Goal: Task Accomplishment & Management: Use online tool/utility

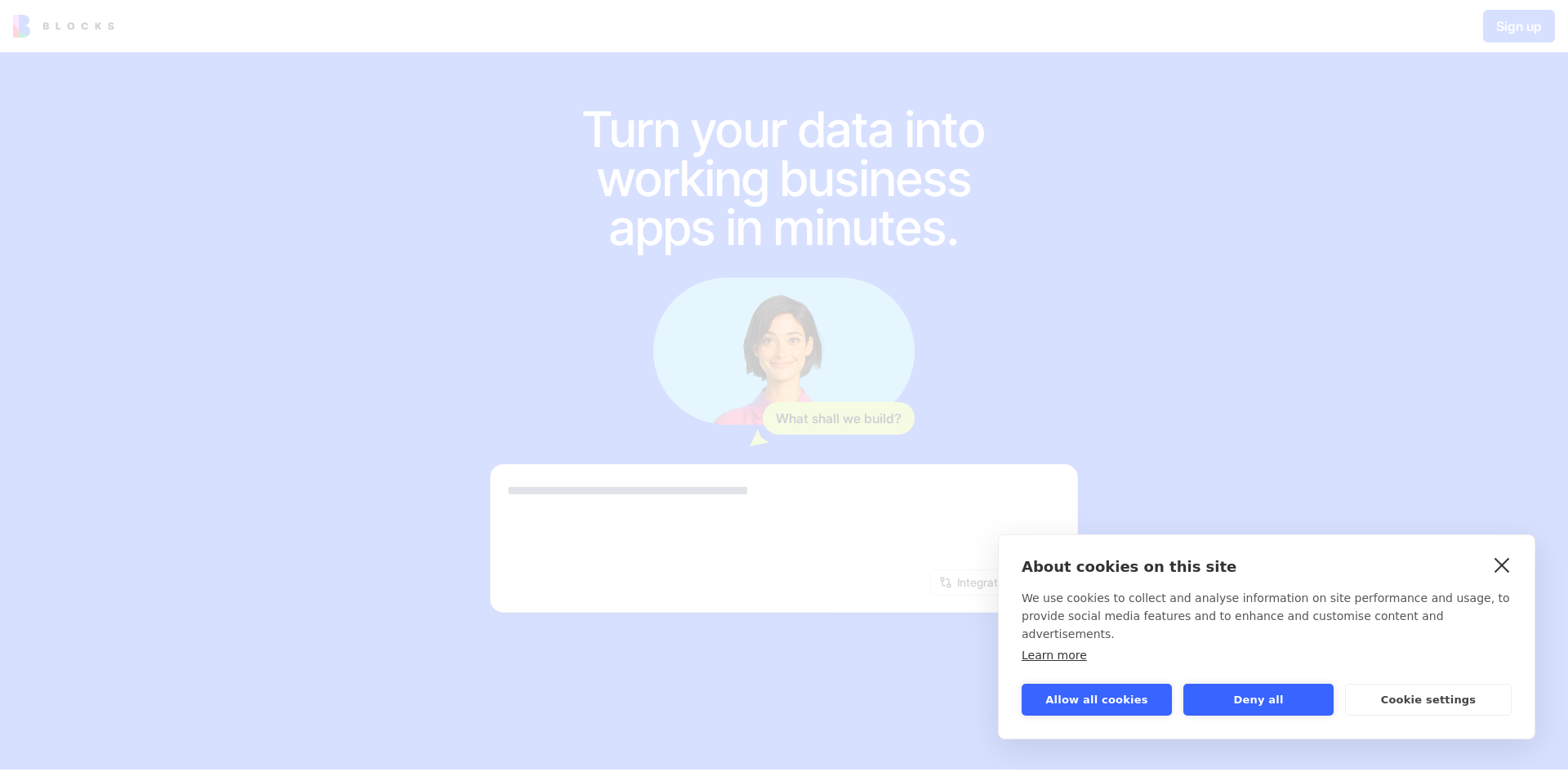
click at [1498, 577] on link "close" at bounding box center [1502, 564] width 25 height 26
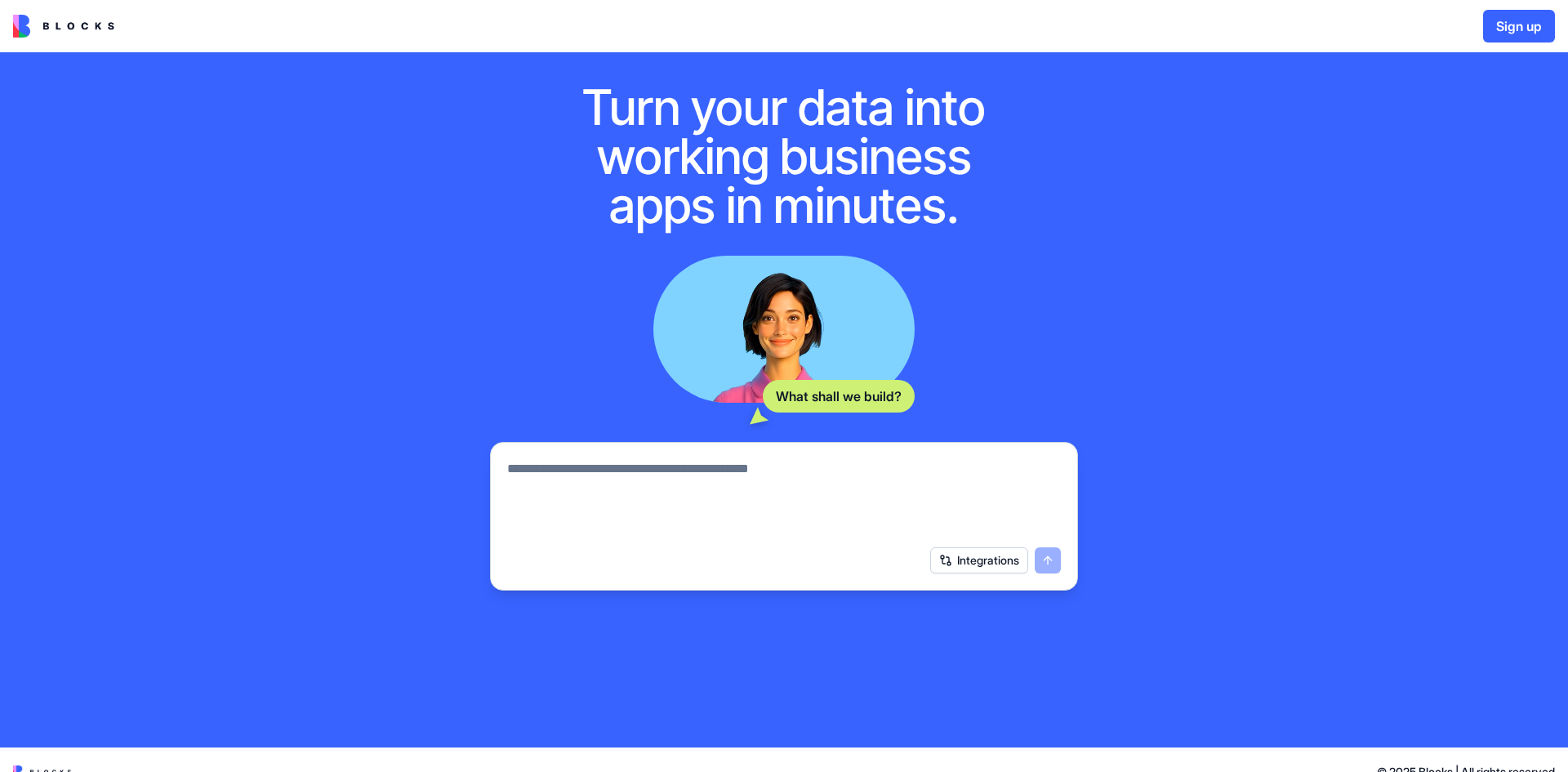
scroll to position [43, 0]
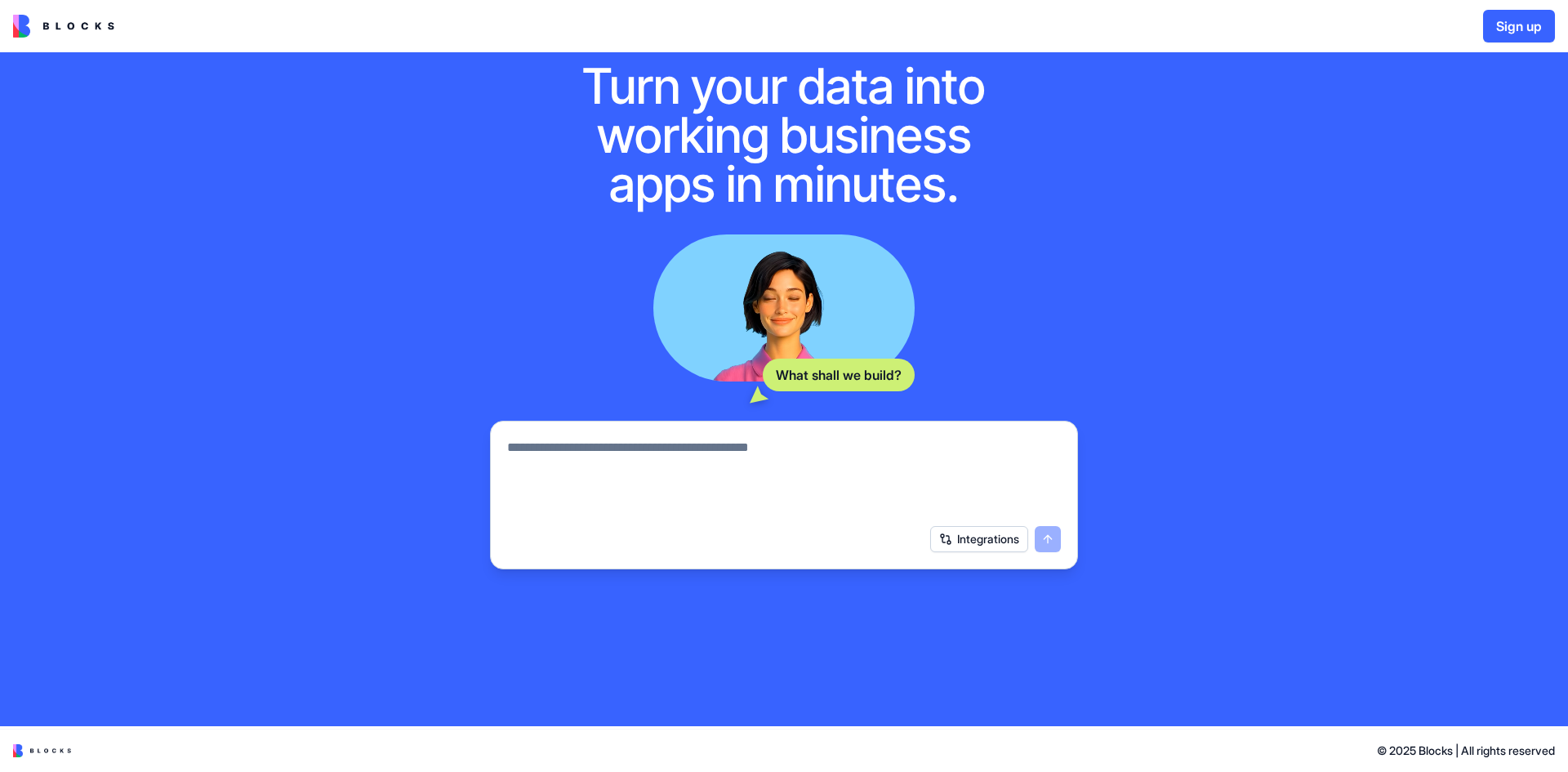
click at [967, 537] on button "Integrations" at bounding box center [979, 540] width 98 height 26
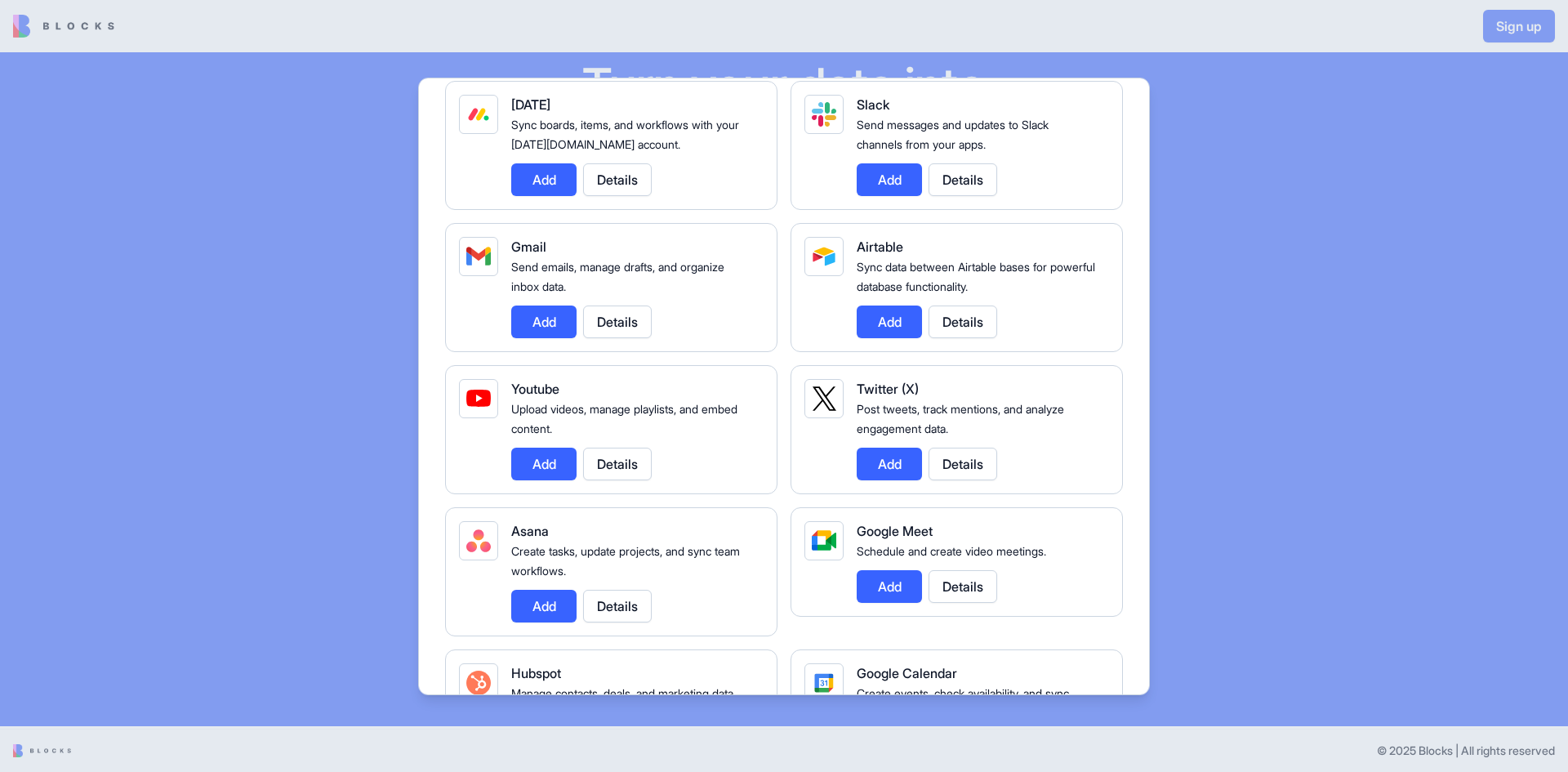
scroll to position [0, 0]
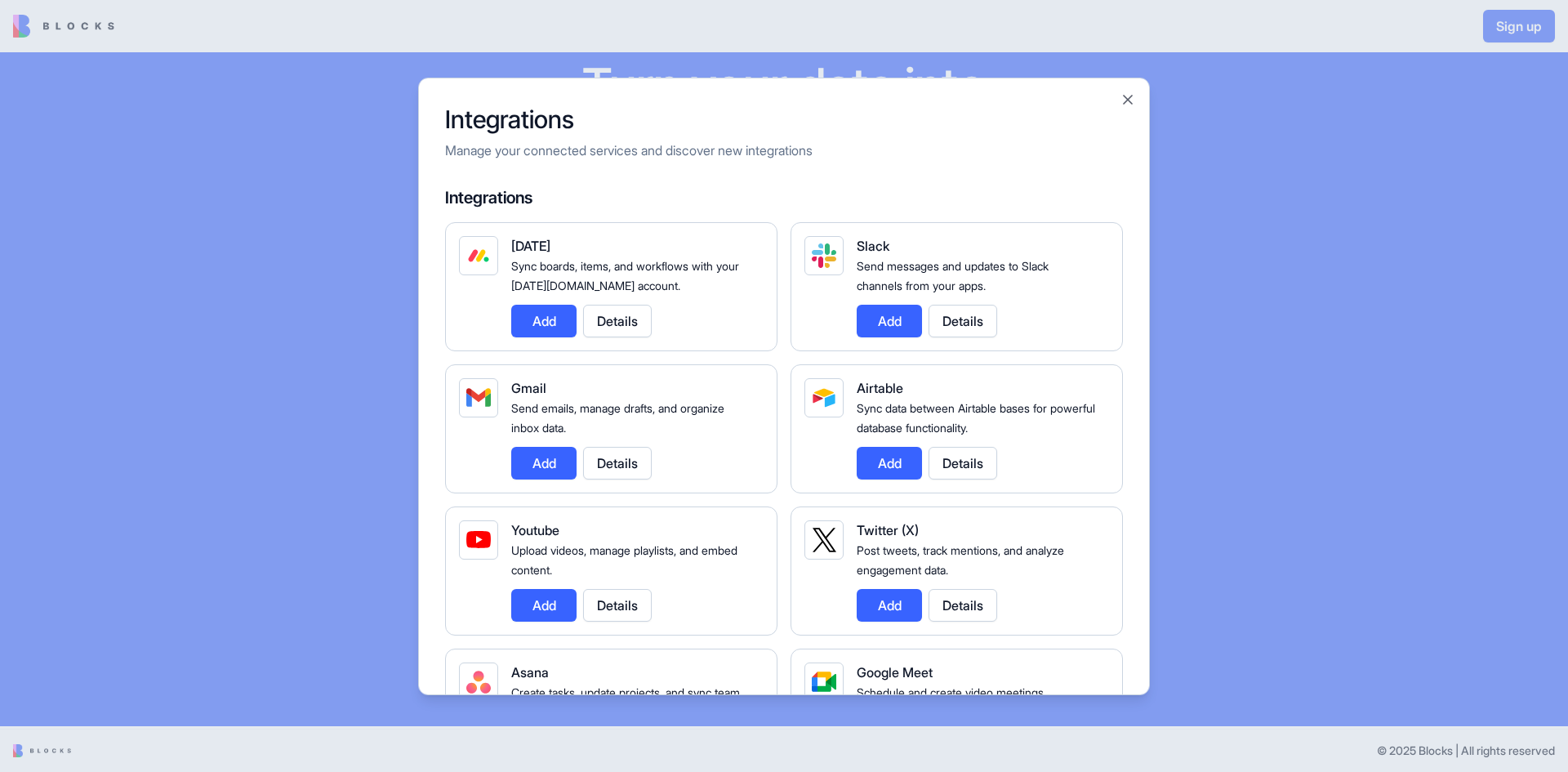
click at [903, 463] on button "Add" at bounding box center [889, 463] width 65 height 32
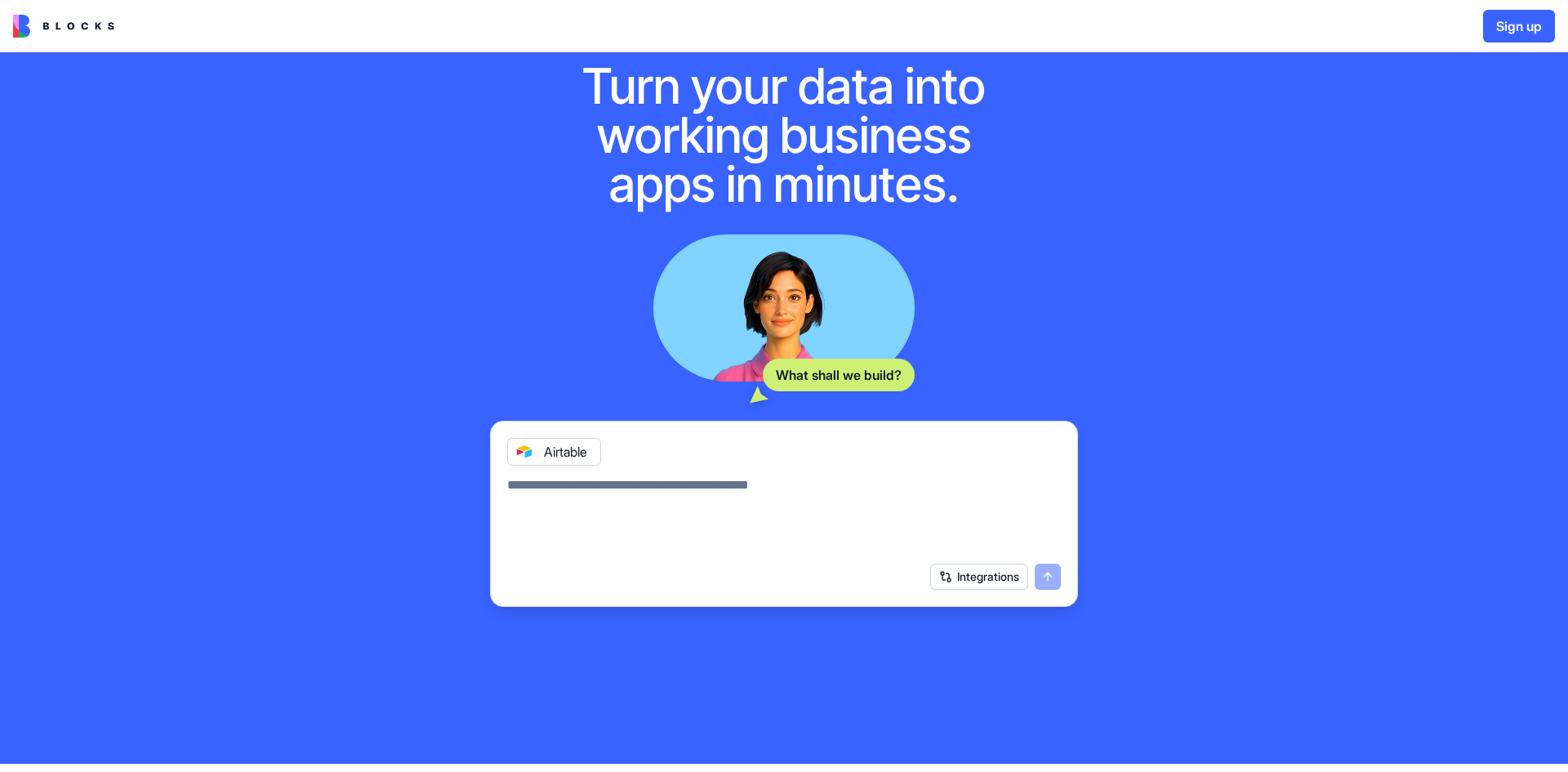
click at [998, 581] on button "Integrations" at bounding box center [979, 576] width 98 height 26
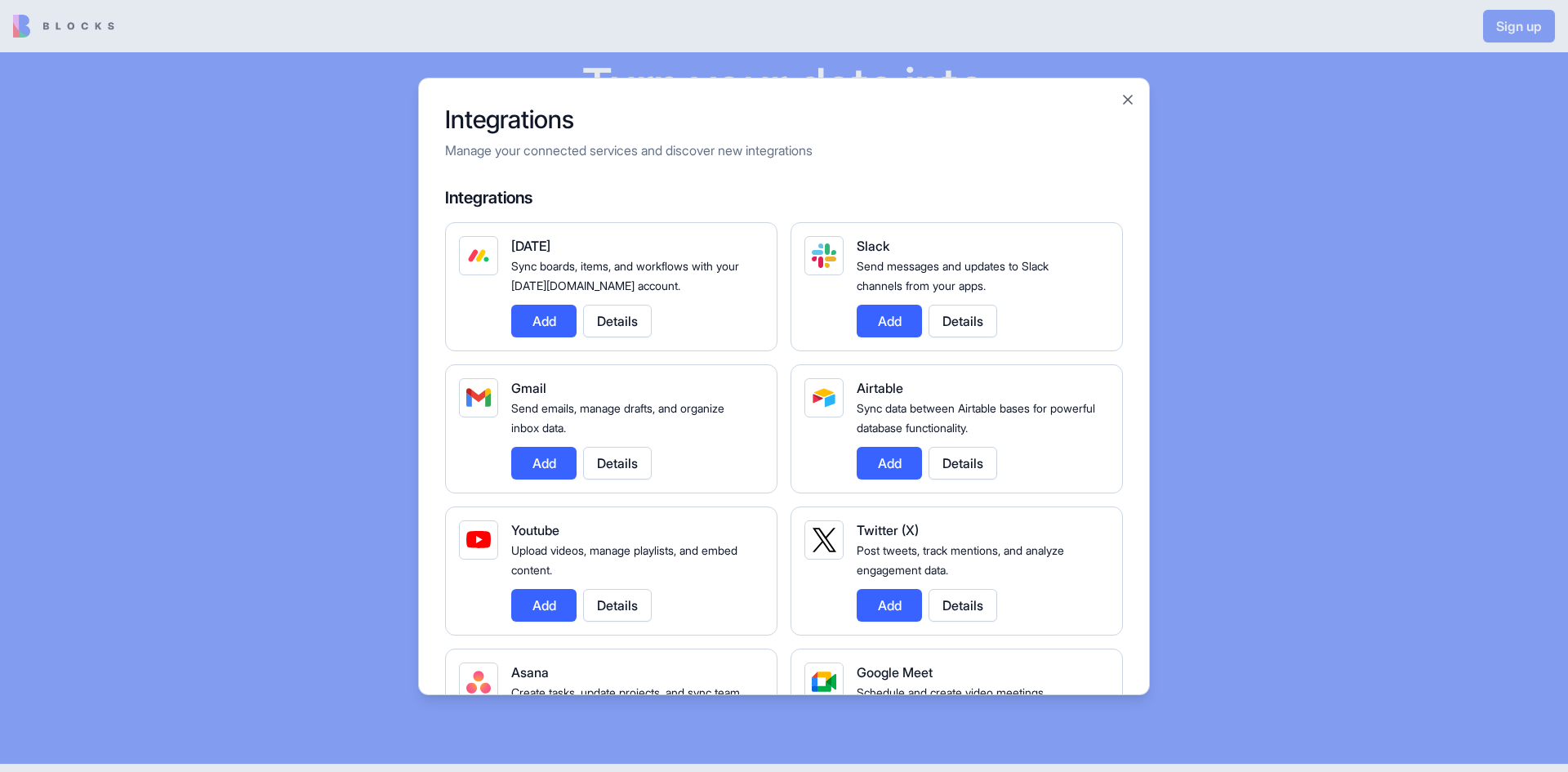
click at [534, 457] on button "Add" at bounding box center [544, 463] width 65 height 32
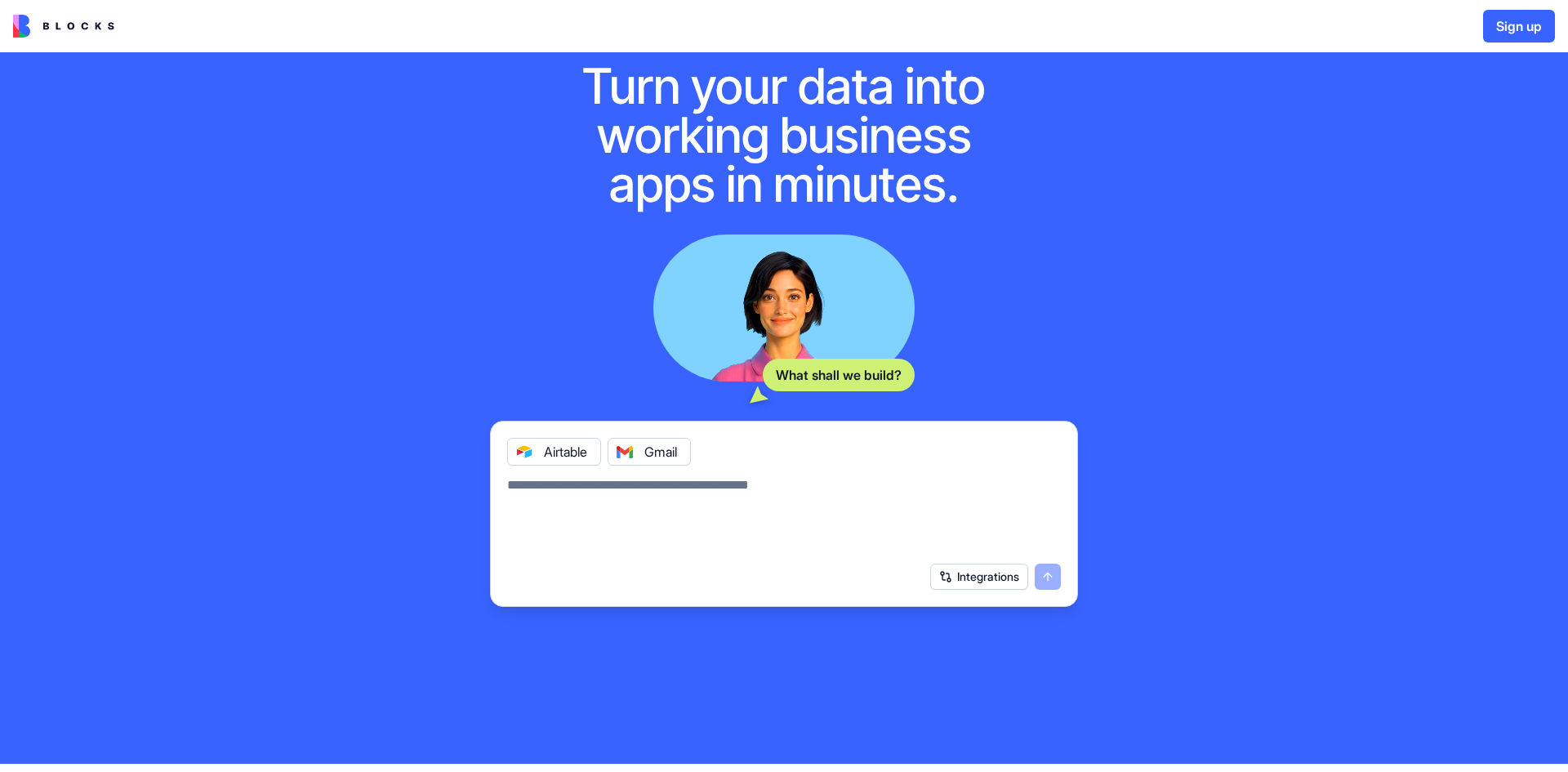
click at [979, 586] on button "Integrations" at bounding box center [979, 576] width 98 height 26
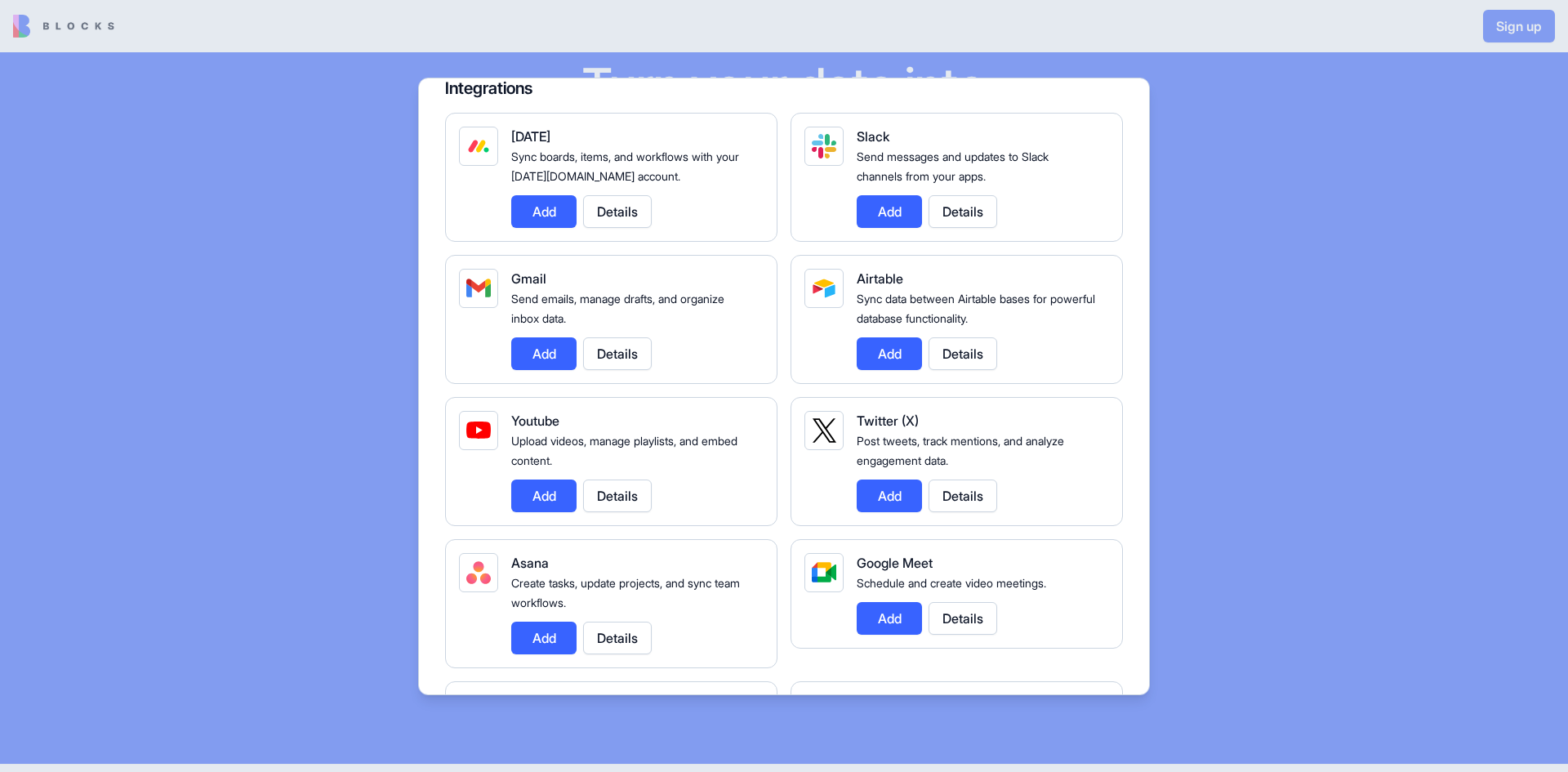
scroll to position [163, 0]
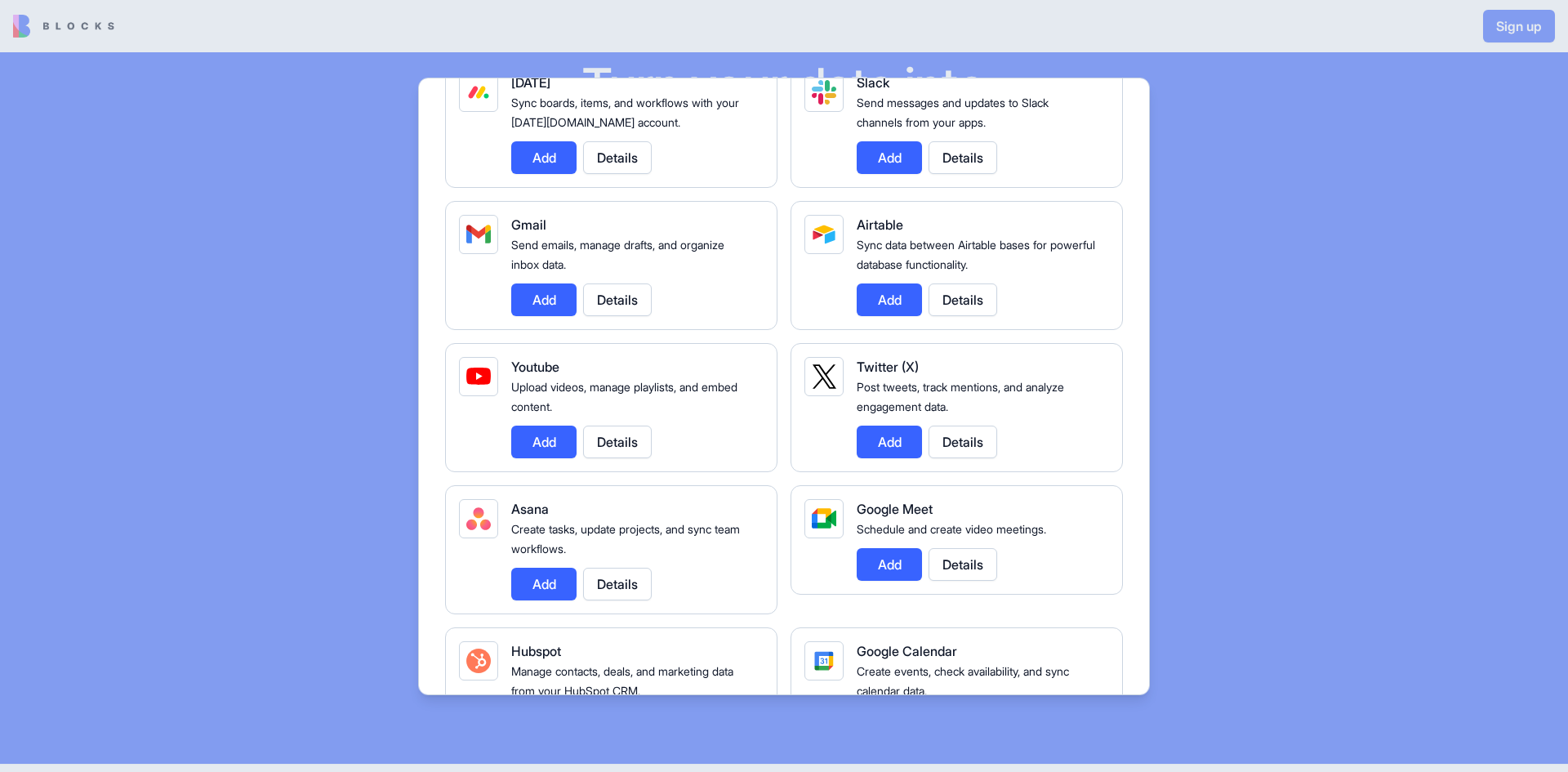
click at [546, 586] on button "Add" at bounding box center [544, 584] width 65 height 32
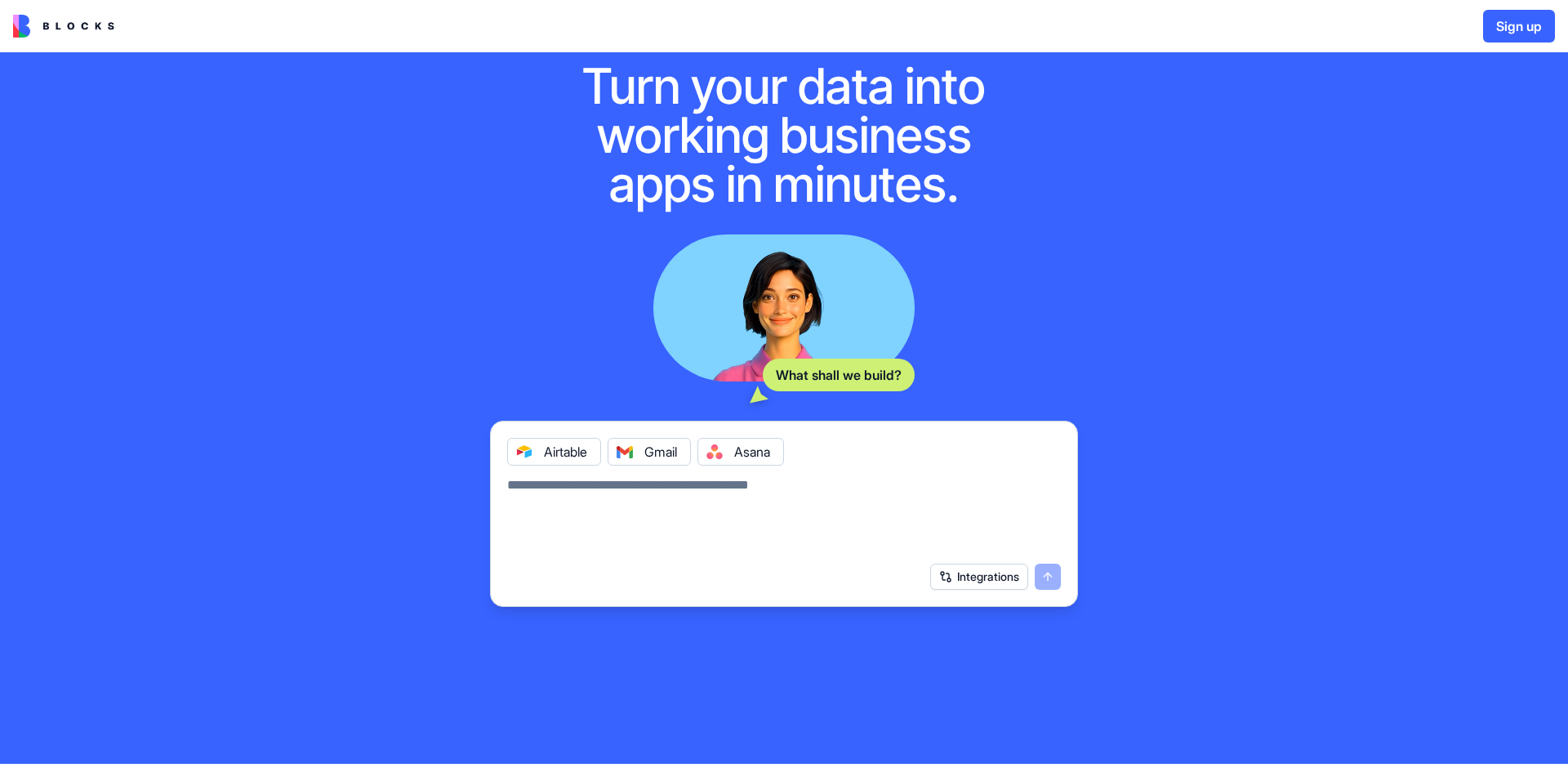
click at [1055, 580] on div "Integrations" at bounding box center [996, 576] width 131 height 26
click at [572, 498] on textarea at bounding box center [784, 515] width 554 height 78
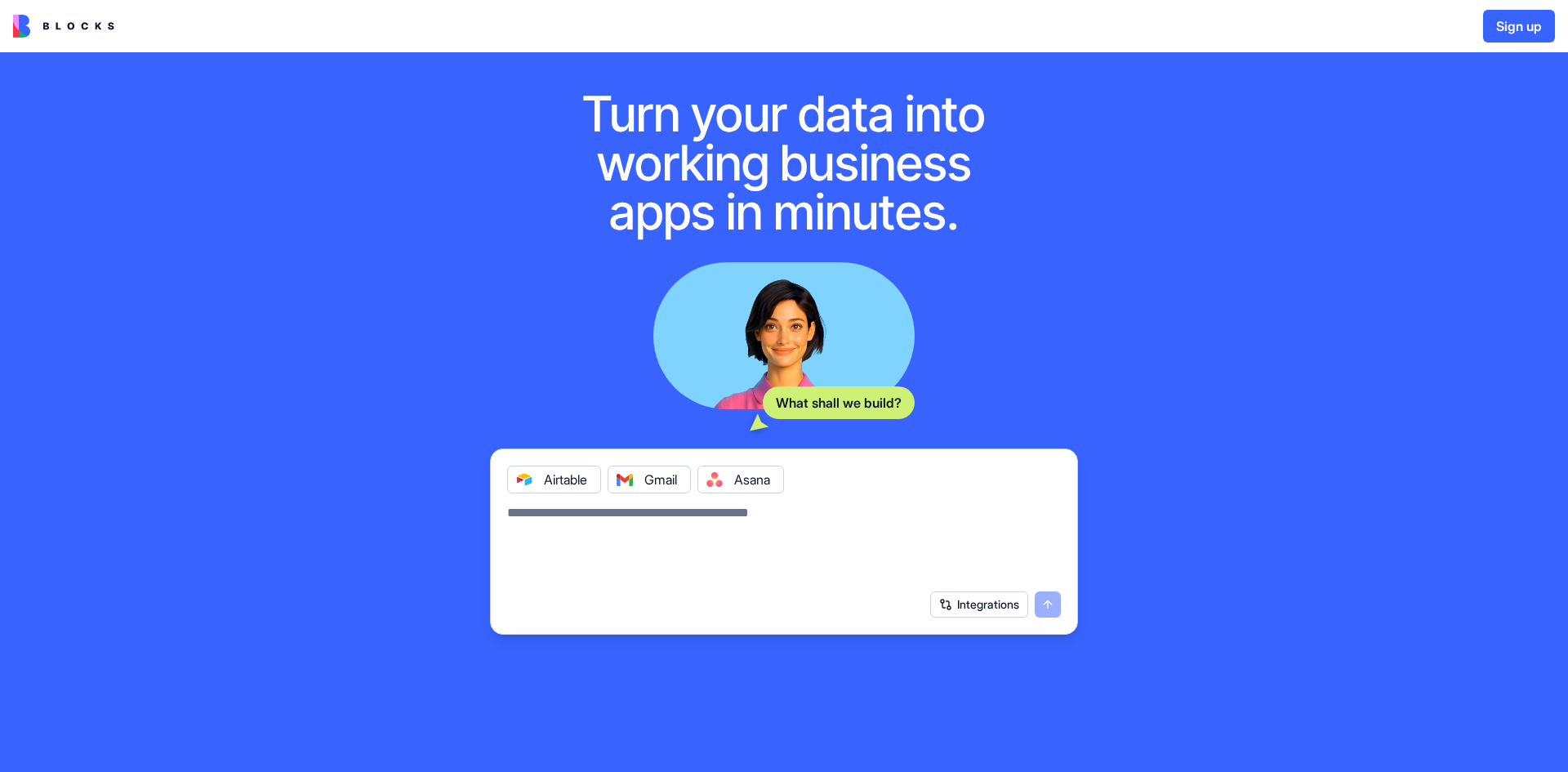
scroll to position [0, 0]
